Goal: Obtain resource: Obtain resource

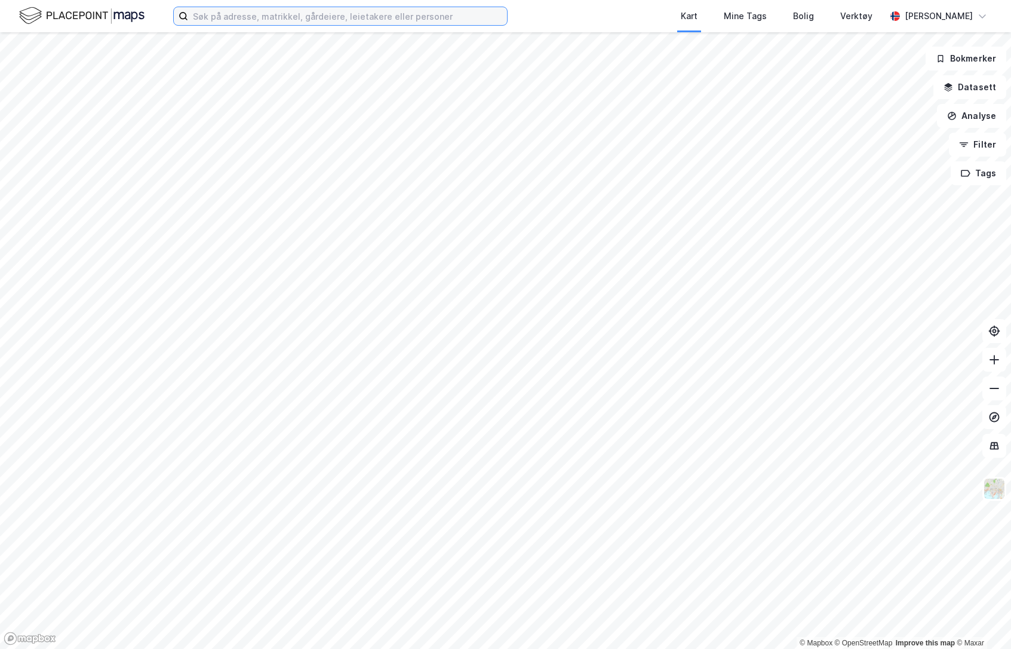
click at [406, 12] on input at bounding box center [347, 16] width 319 height 18
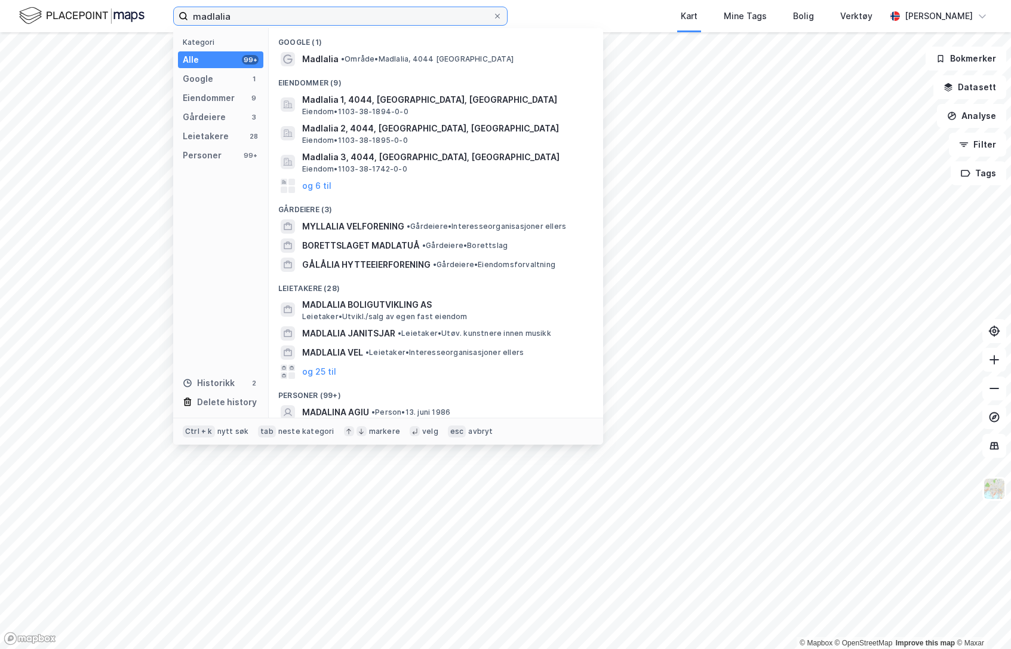
type input "madlalia"
click at [428, 56] on span "• Område • [GEOGRAPHIC_DATA], 4044 [GEOGRAPHIC_DATA]" at bounding box center [427, 59] width 173 height 10
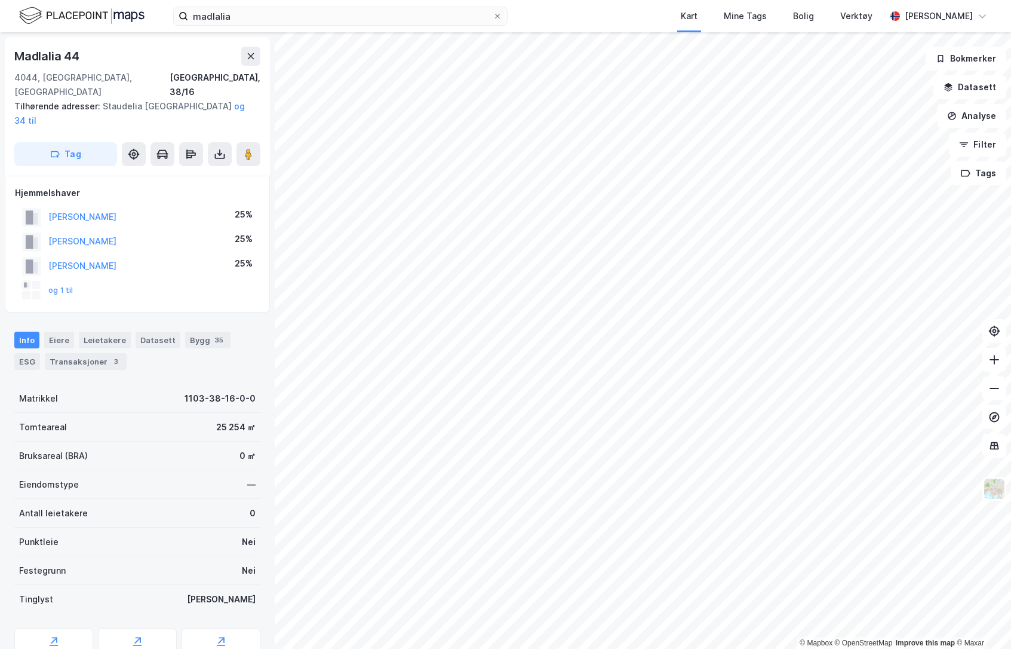
click at [220, 148] on icon at bounding box center [220, 154] width 12 height 12
click at [183, 173] on div "Last ned grunnbok" at bounding box center [160, 178] width 69 height 10
